Goal: Share content

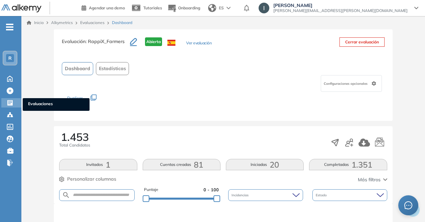
click at [8, 104] on icon at bounding box center [9, 102] width 5 height 5
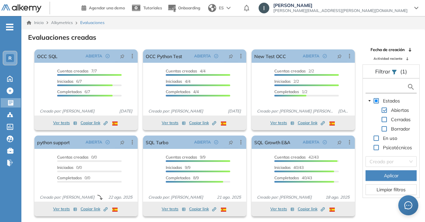
click at [390, 88] on input "text" at bounding box center [388, 87] width 40 height 7
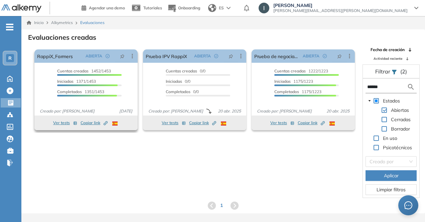
type input "******"
click at [91, 124] on span "Copiar link Created by potrace 1.16, written by [PERSON_NAME] [DATE]-[DATE]" at bounding box center [94, 123] width 27 height 6
click at [92, 124] on span "Copiar link Created by potrace 1.16, written by [PERSON_NAME] [DATE]-[DATE]" at bounding box center [94, 123] width 27 height 6
click at [91, 124] on span "Copiar link Created by potrace 1.16, written by [PERSON_NAME] [DATE]-[DATE]" at bounding box center [94, 123] width 27 height 6
click at [88, 125] on span "Copiar link Created by potrace 1.16, written by [PERSON_NAME] [DATE]-[DATE]" at bounding box center [94, 123] width 27 height 6
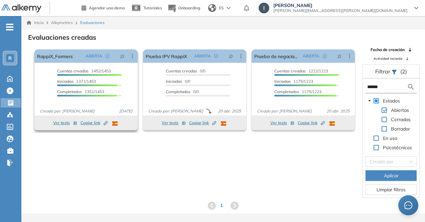
click at [87, 120] on span "Copiar link Created by potrace 1.16, written by [PERSON_NAME] [DATE]-[DATE]" at bounding box center [94, 123] width 27 height 6
click at [91, 122] on span "Copiar link Created by potrace 1.16, written by [PERSON_NAME] [DATE]-[DATE]" at bounding box center [94, 123] width 27 height 6
click at [94, 123] on span "Copiar link Created by potrace 1.16, written by [PERSON_NAME] [DATE]-[DATE]" at bounding box center [94, 123] width 27 height 6
click at [98, 122] on span "Copiar link Created by potrace 1.16, written by [PERSON_NAME] [DATE]-[DATE]" at bounding box center [94, 123] width 27 height 6
